Goal: Transaction & Acquisition: Subscribe to service/newsletter

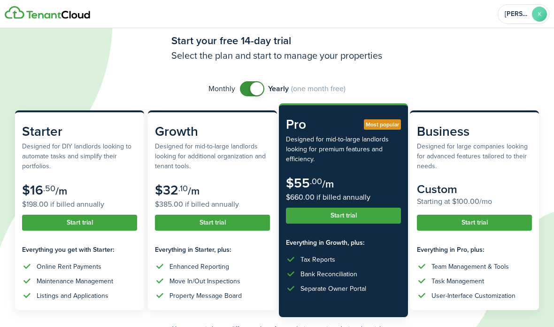
scroll to position [24, 0]
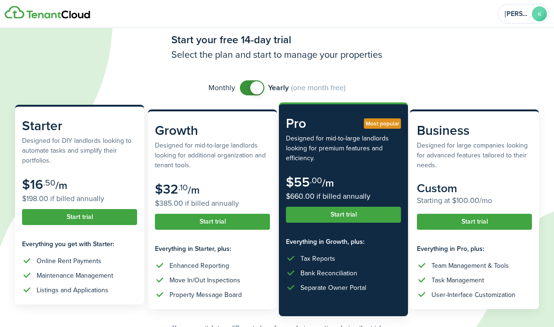
click at [37, 189] on subscription-pricing-card-price-amount "$16" at bounding box center [32, 184] width 21 height 19
click at [47, 167] on subscription-pricing-card "Starter Designed for DIY landlords looking to automate tasks and simplify their…" at bounding box center [79, 205] width 129 height 200
checkbox input "false"
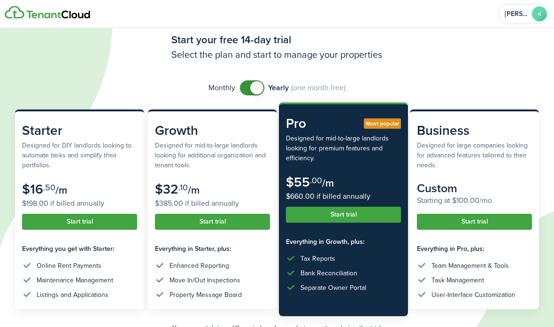
scroll to position [24, 0]
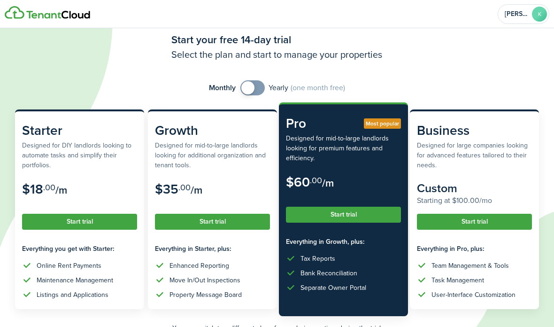
click at [249, 87] on span at bounding box center [247, 87] width 13 height 13
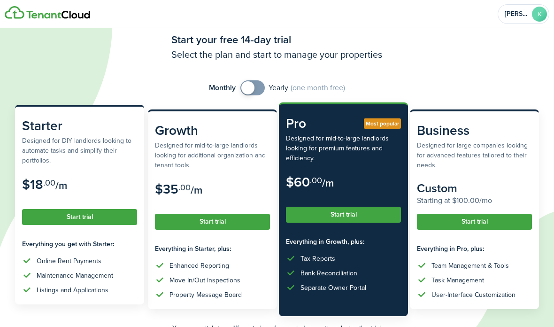
click at [63, 224] on button "Start trial" at bounding box center [79, 217] width 115 height 16
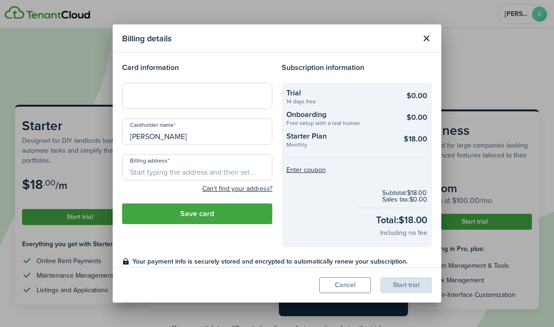
scroll to position [24, 0]
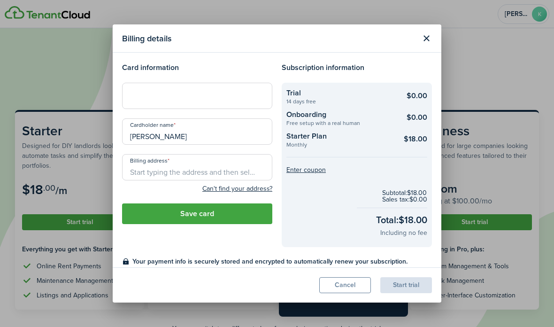
click at [142, 173] on input "Billing address" at bounding box center [197, 167] width 150 height 26
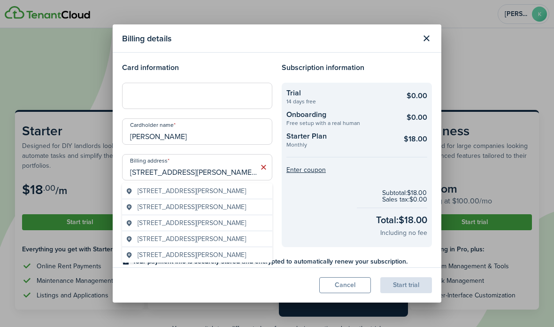
click at [146, 209] on span "[STREET_ADDRESS][PERSON_NAME]" at bounding box center [192, 207] width 109 height 10
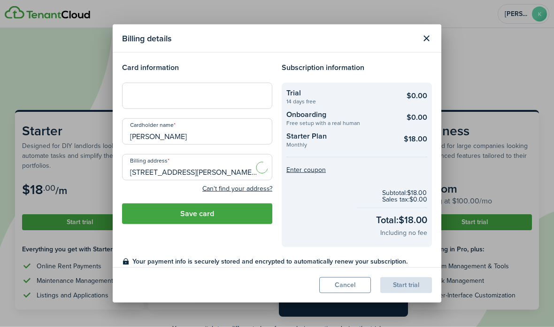
type input "[STREET_ADDRESS][PERSON_NAME]"
click at [171, 218] on button "Save card" at bounding box center [197, 213] width 150 height 21
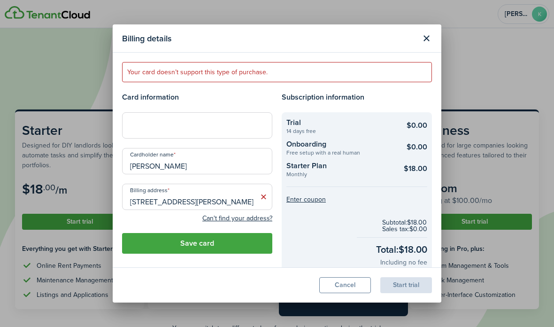
scroll to position [24, 0]
click at [167, 244] on button "Save card" at bounding box center [197, 243] width 150 height 21
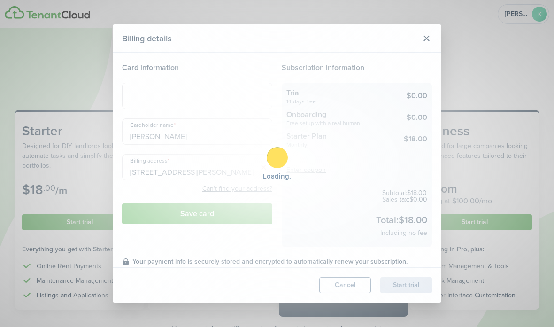
scroll to position [24, 0]
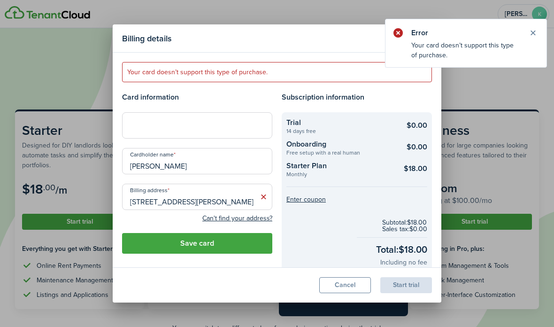
click at [535, 32] on button "Close notify" at bounding box center [533, 32] width 13 height 13
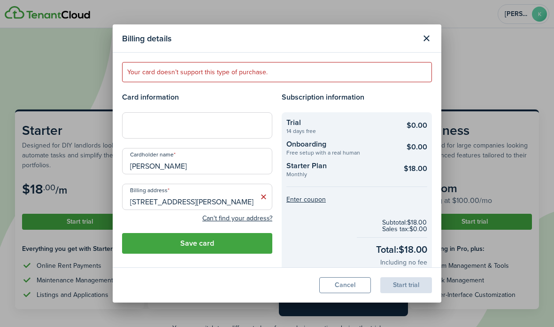
scroll to position [24, 0]
click at [168, 253] on button "Save card" at bounding box center [197, 243] width 150 height 21
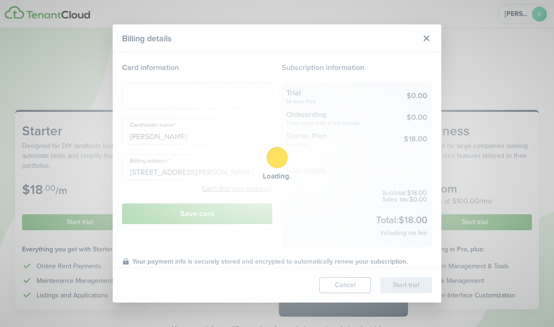
scroll to position [24, 0]
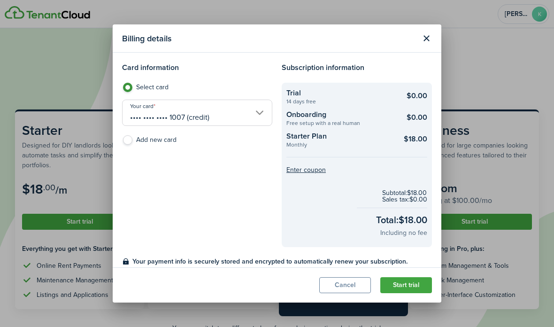
click at [405, 293] on button "Start trial" at bounding box center [407, 285] width 52 height 16
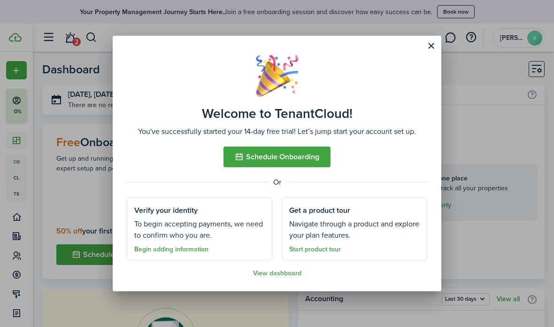
click at [434, 46] on button "Close modal" at bounding box center [431, 46] width 16 height 16
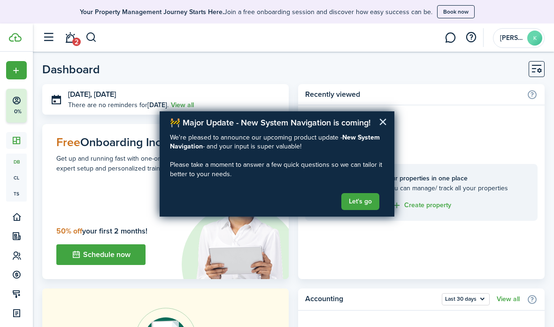
click at [385, 124] on button "×" at bounding box center [383, 121] width 9 height 15
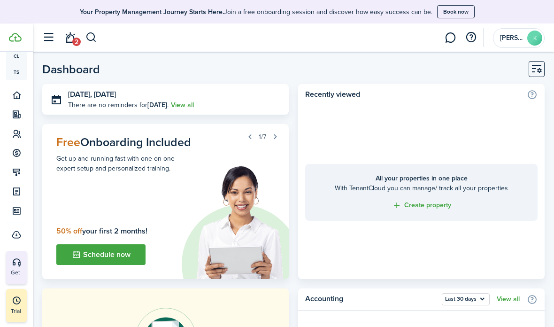
scroll to position [121, 0]
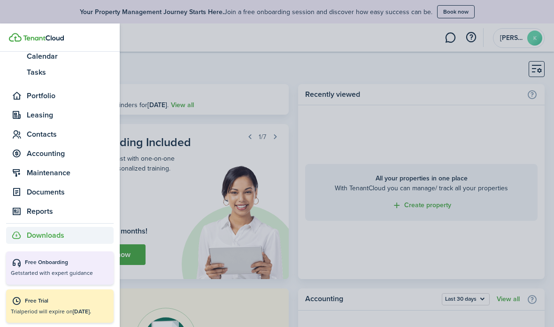
click at [16, 236] on icon at bounding box center [17, 235] width 2 height 3
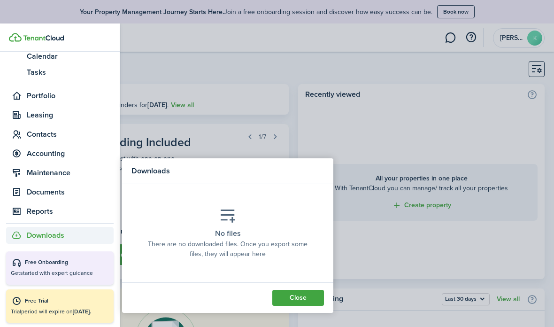
click at [27, 235] on span "Downloads" at bounding box center [46, 235] width 38 height 11
click at [233, 223] on icon at bounding box center [227, 216] width 17 height 16
click at [203, 251] on placeholder-description "There are no downloaded files. Once you export some files, they will appear here" at bounding box center [228, 249] width 164 height 20
click at [199, 257] on placeholder-description "There are no downloaded files. Once you export some files, they will appear here" at bounding box center [228, 249] width 164 height 20
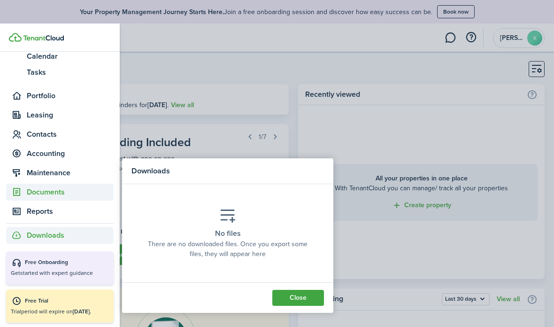
click at [31, 196] on span "Documents" at bounding box center [70, 192] width 87 height 11
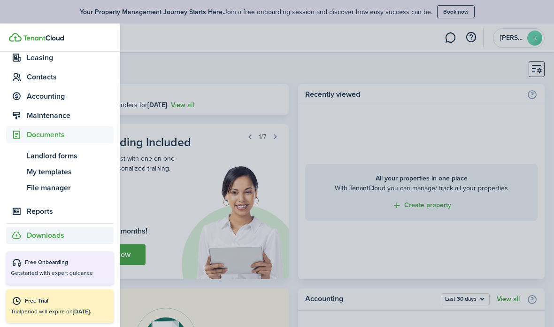
click at [28, 236] on span "Downloads" at bounding box center [46, 235] width 38 height 11
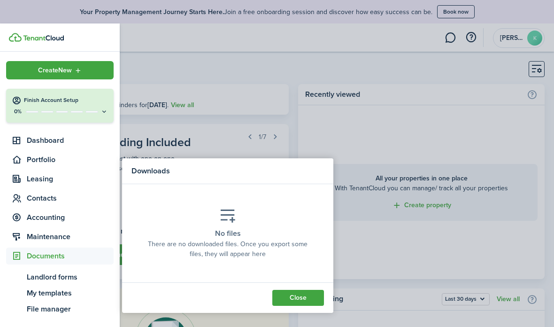
scroll to position [0, 0]
click at [101, 107] on button "Finish Account Setup 0%" at bounding box center [60, 106] width 108 height 34
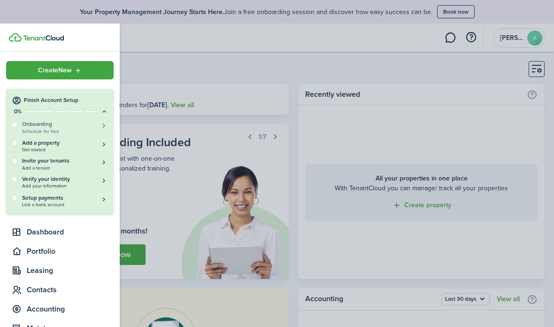
click at [23, 126] on h5 "Onboarding" at bounding box center [65, 124] width 86 height 8
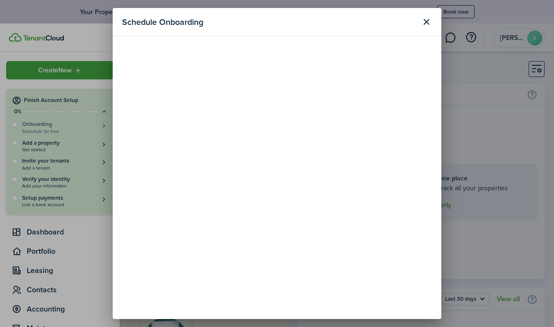
scroll to position [-1, 0]
click at [434, 15] on button "Close modal" at bounding box center [427, 22] width 16 height 16
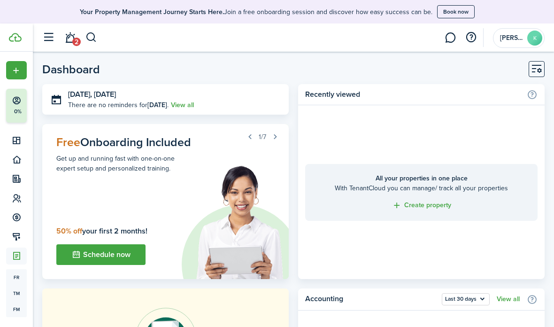
scroll to position [0, 0]
click at [15, 110] on p "0%" at bounding box center [18, 112] width 12 height 8
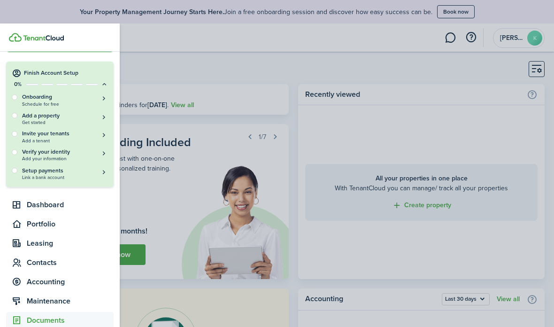
scroll to position [37, 0]
